Goal: Contribute content: Contribute content

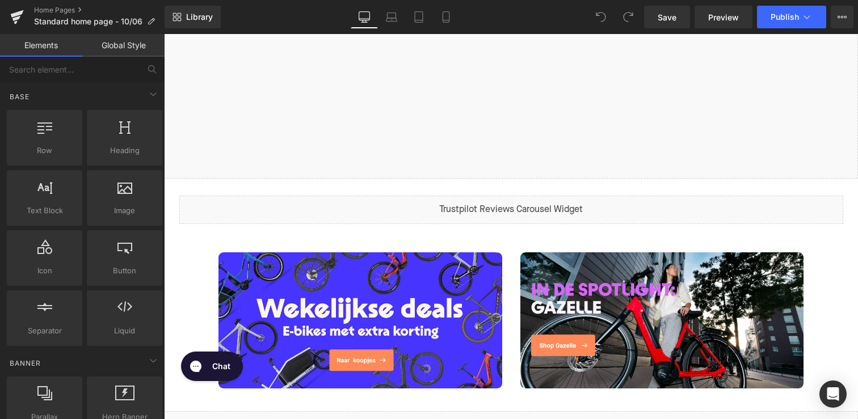
scroll to position [308, 0]
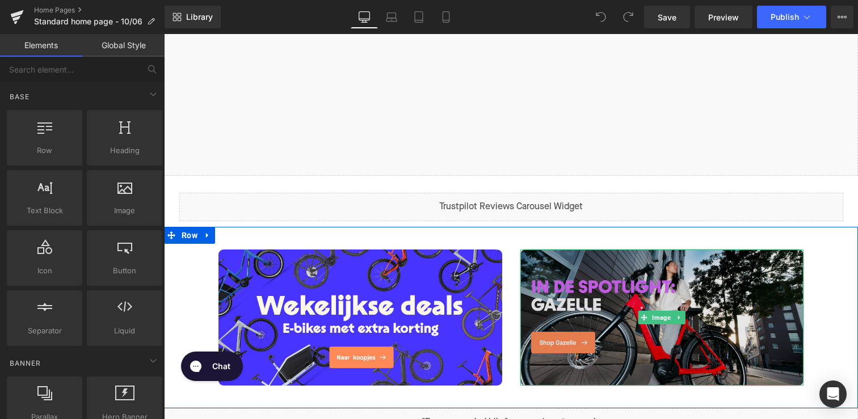
click at [561, 341] on img at bounding box center [662, 318] width 284 height 136
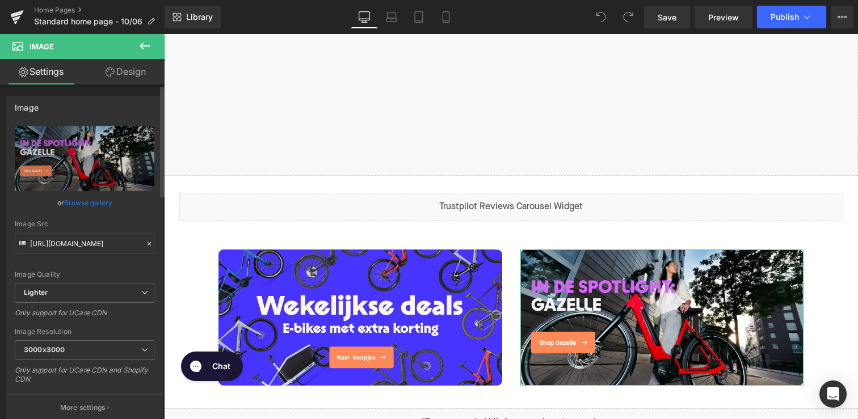
click at [71, 203] on link "Browse gallery" at bounding box center [88, 203] width 48 height 20
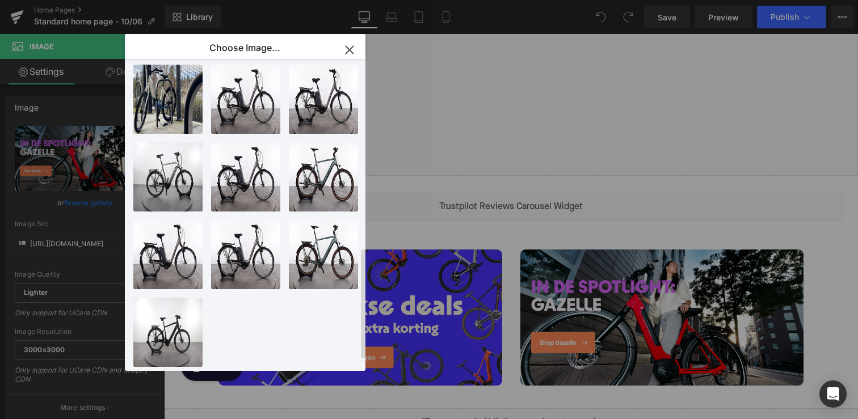
scroll to position [0, 0]
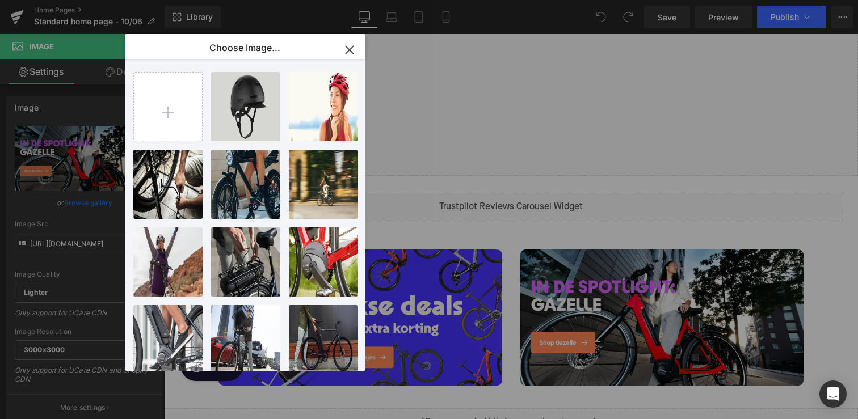
click at [354, 52] on icon "button" at bounding box center [349, 50] width 18 height 18
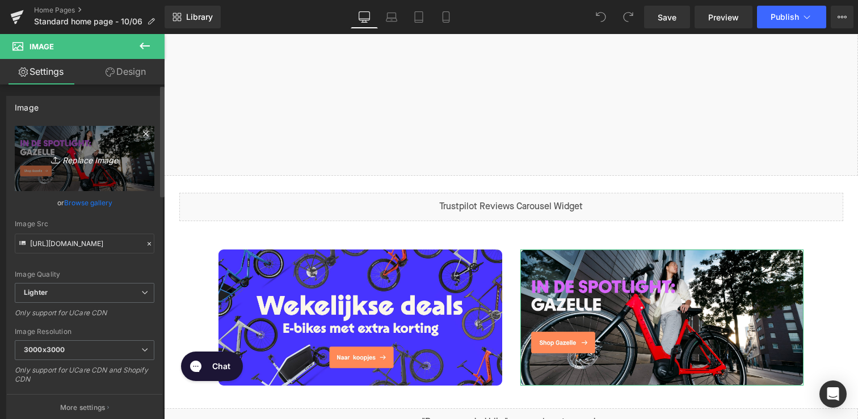
click at [69, 175] on link "Replace Image" at bounding box center [85, 158] width 140 height 65
type input "C:\fakepath\Desktop cube NL.jpg"
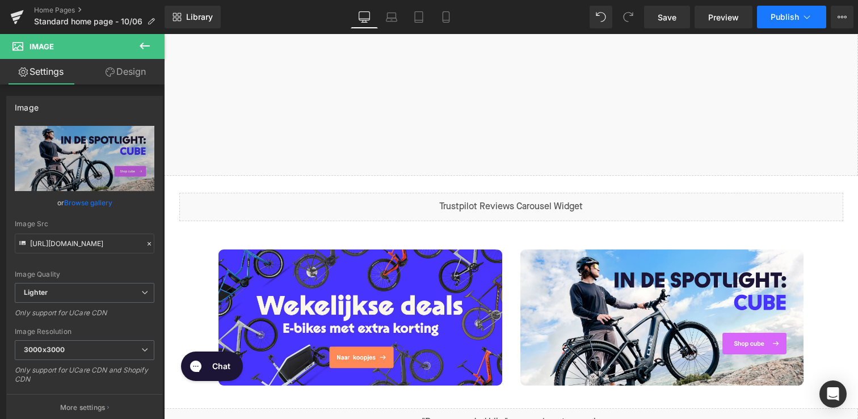
click at [782, 20] on span "Publish" at bounding box center [784, 16] width 28 height 9
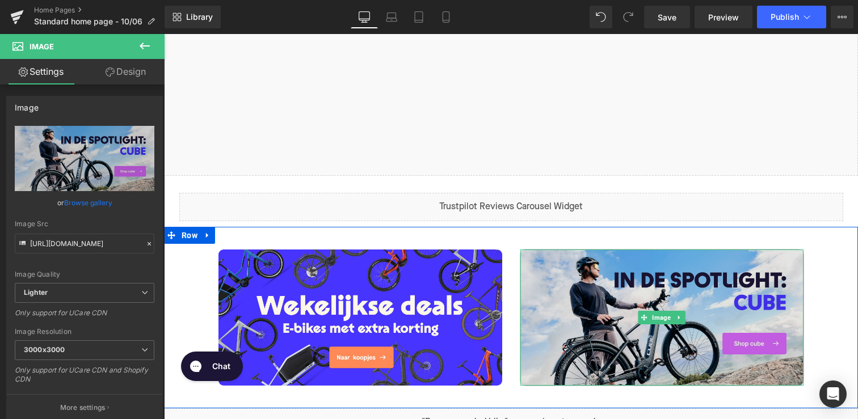
click at [622, 349] on img at bounding box center [662, 318] width 284 height 136
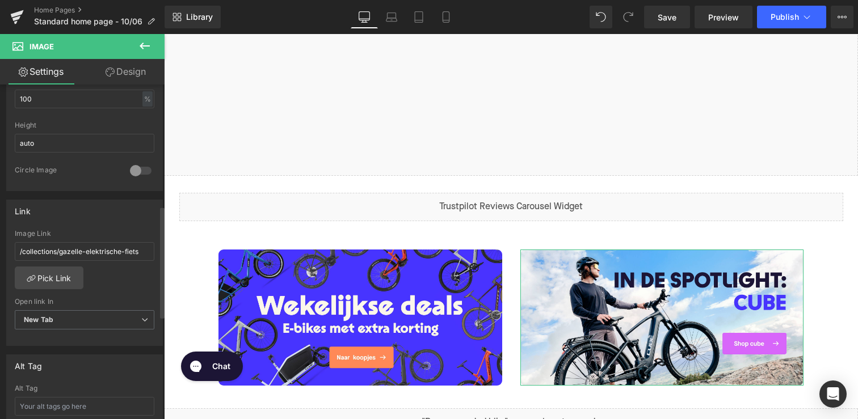
scroll to position [387, 0]
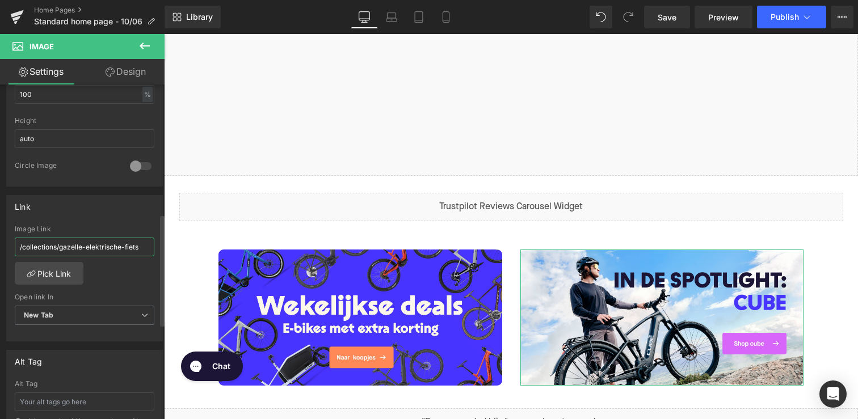
click at [90, 247] on input "/collections/gazelle-elektrische-fiets" at bounding box center [85, 247] width 140 height 19
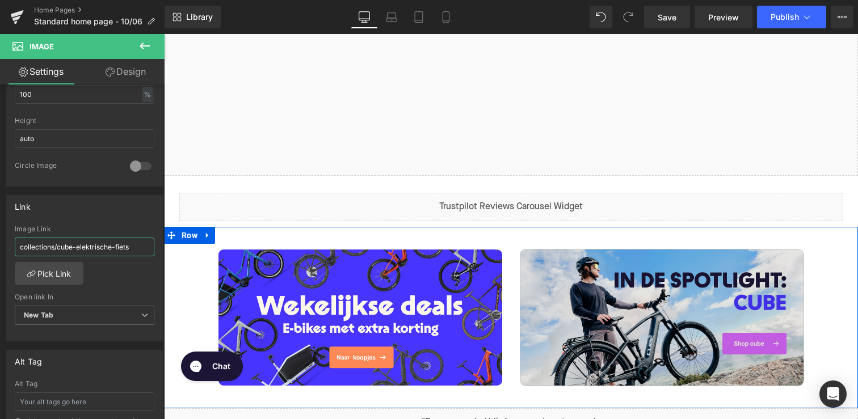
type input "collections/cube-elektrische-fiets"
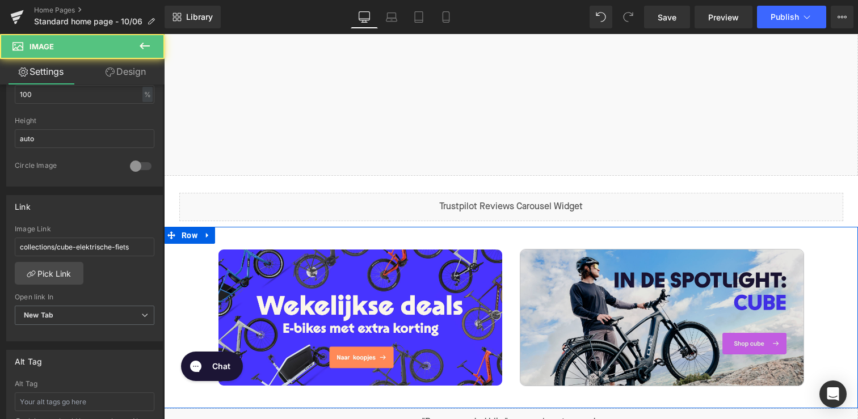
click at [674, 293] on img at bounding box center [662, 318] width 284 height 136
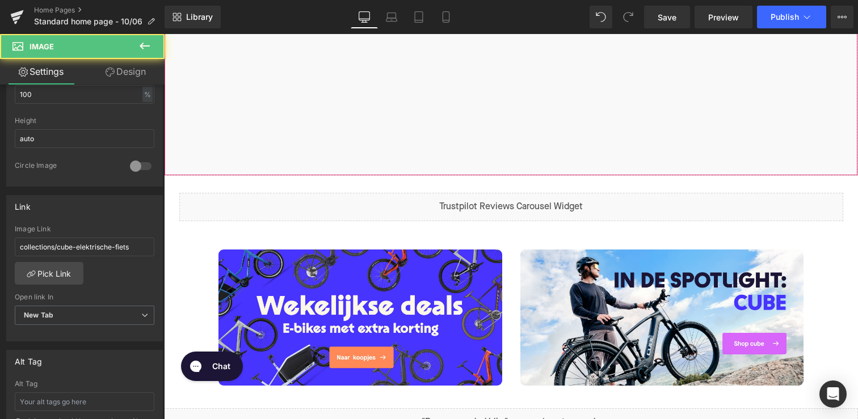
scroll to position [0, 0]
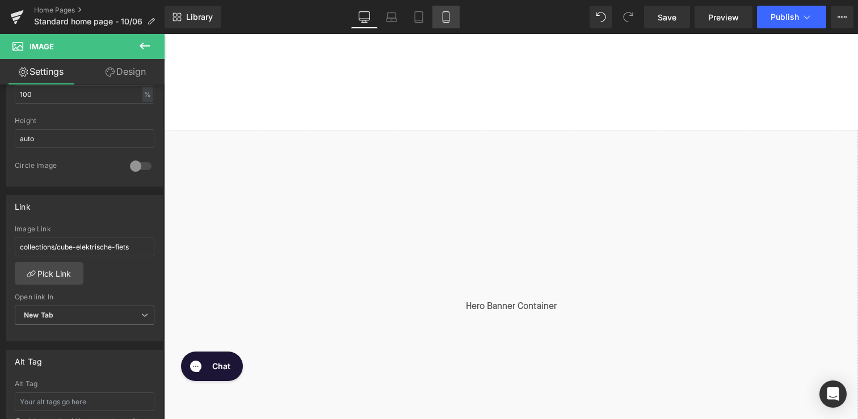
click at [442, 12] on icon at bounding box center [445, 16] width 11 height 11
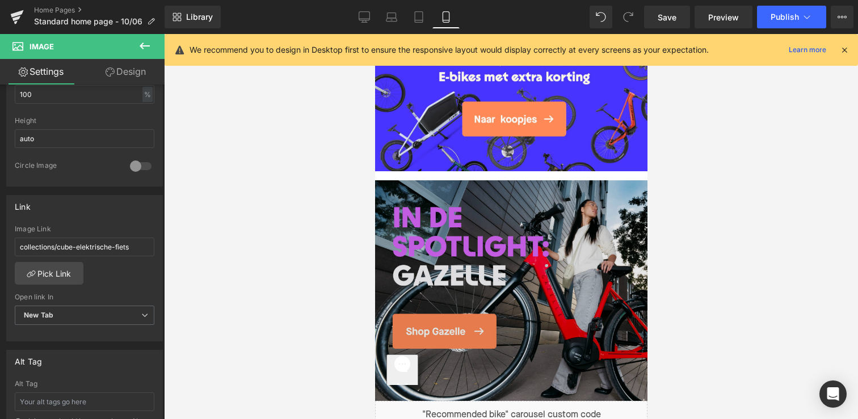
scroll to position [541, 0]
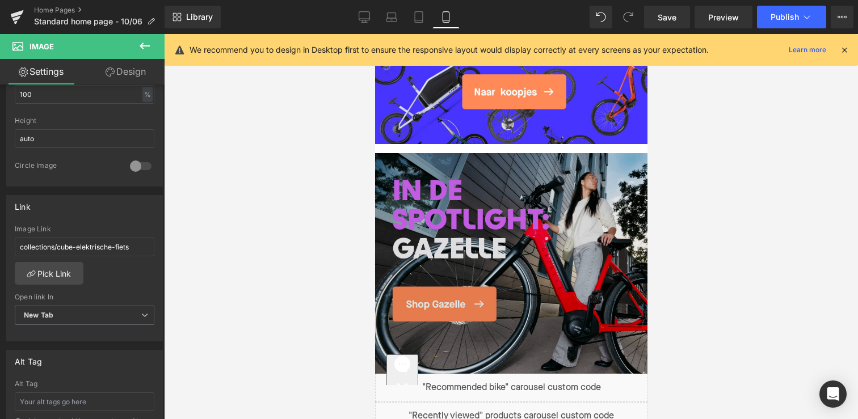
click at [526, 209] on img at bounding box center [510, 263] width 272 height 221
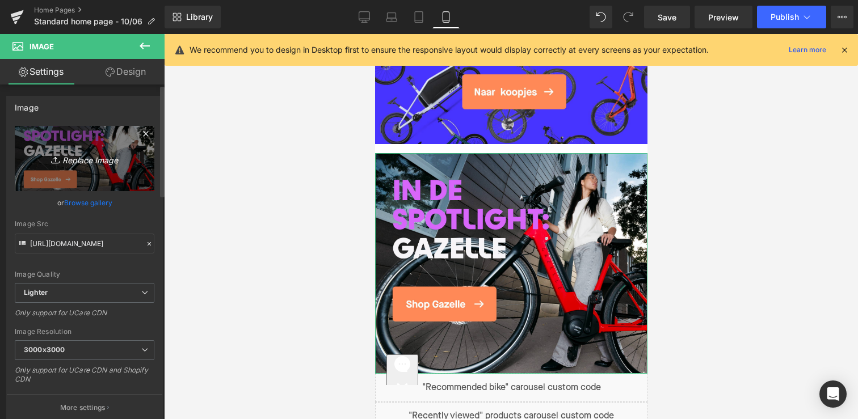
click at [45, 178] on link "Replace Image" at bounding box center [85, 158] width 140 height 65
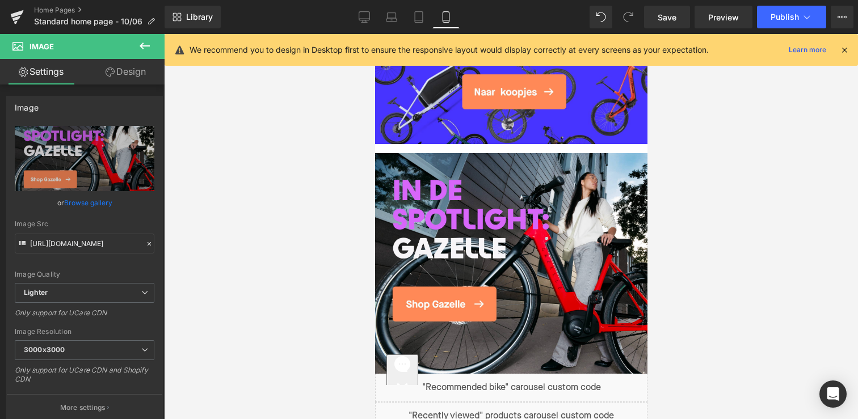
type input "C:\fakepath\Mobile Cube NL.jpg"
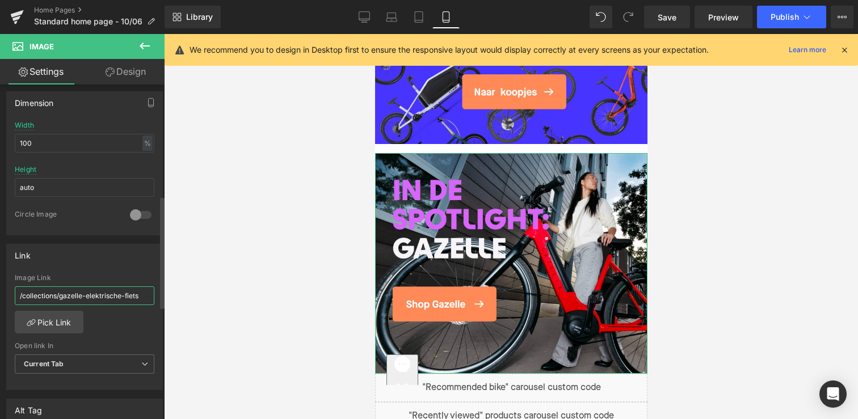
click at [81, 293] on input "/collections/gazelle-elektrische-fiets" at bounding box center [85, 295] width 140 height 19
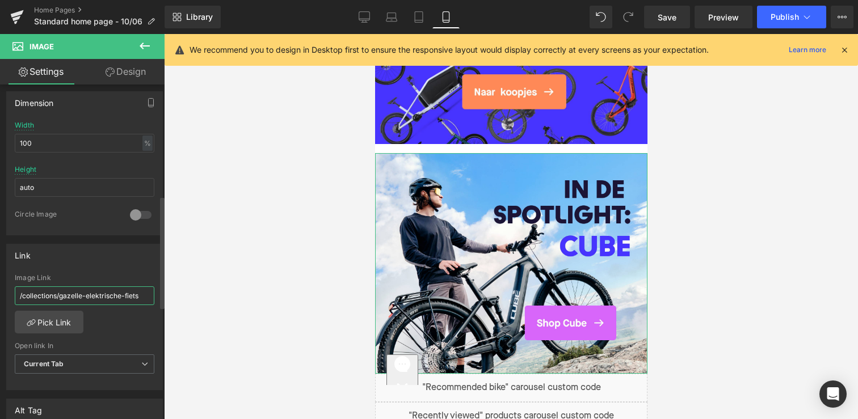
click at [81, 293] on input "/collections/gazelle-elektrische-fiets" at bounding box center [85, 295] width 140 height 19
paste input "collections/cub"
type input "collections/cube-elektrische-fiets"
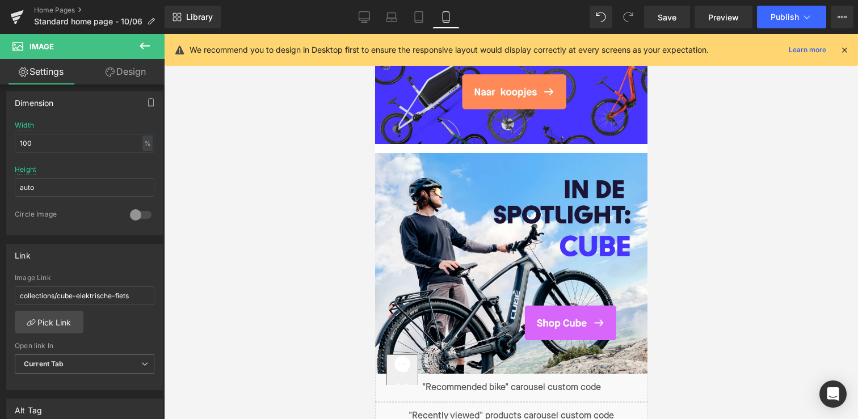
click at [743, 119] on div at bounding box center [511, 226] width 694 height 385
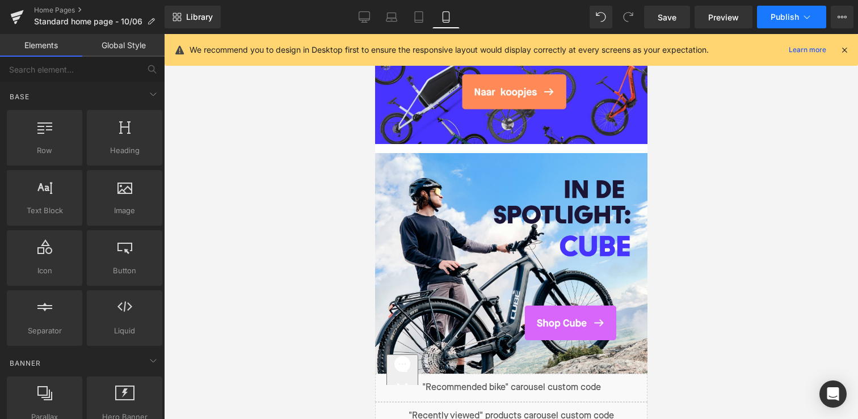
click at [775, 17] on span "Publish" at bounding box center [784, 16] width 28 height 9
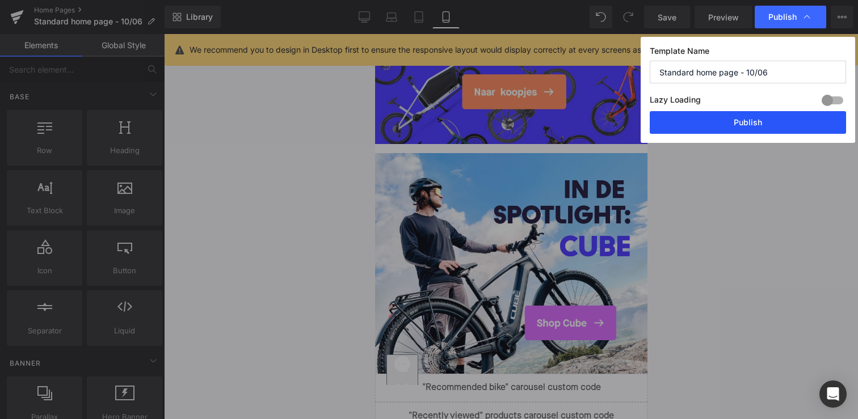
click at [732, 129] on button "Publish" at bounding box center [747, 122] width 196 height 23
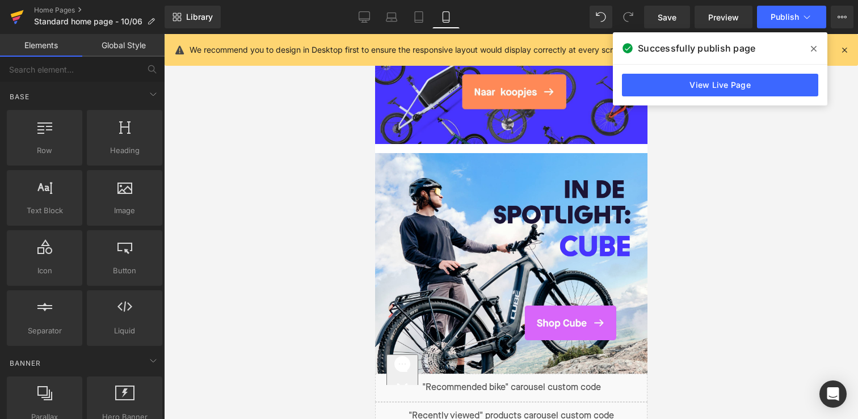
click at [20, 18] on icon at bounding box center [17, 17] width 14 height 28
